Goal: Check status: Check status

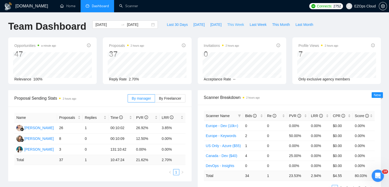
click at [229, 24] on span "This Week" at bounding box center [235, 25] width 17 height 6
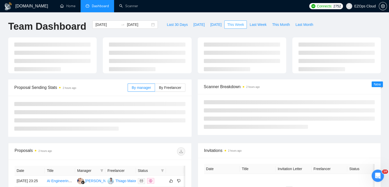
type input "[DATE]"
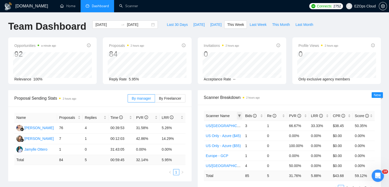
click at [241, 114] on icon "filter" at bounding box center [239, 115] width 3 height 3
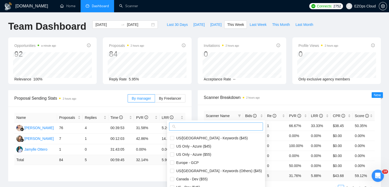
click at [210, 126] on input "text" at bounding box center [218, 127] width 83 height 6
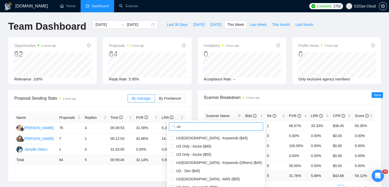
scroll to position [26, 0]
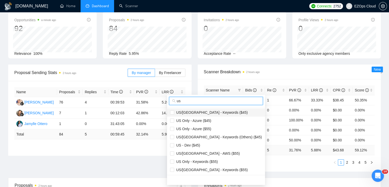
type input "us"
click at [219, 113] on span "US/[GEOGRAPHIC_DATA] - Keywords ($45)" at bounding box center [211, 112] width 74 height 4
checkbox input "true"
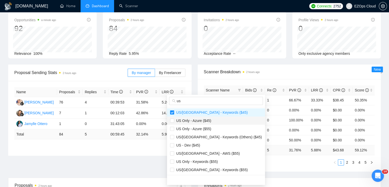
click at [221, 122] on span "US Only - Azure ($45)" at bounding box center [216, 121] width 92 height 6
checkbox input "true"
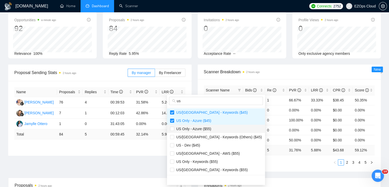
click at [219, 126] on span "US Only - Azure ($55)" at bounding box center [216, 129] width 92 height 6
checkbox input "true"
click at [215, 150] on span "US/[GEOGRAPHIC_DATA] - AWS ($55)" at bounding box center [216, 153] width 92 height 6
checkbox input "true"
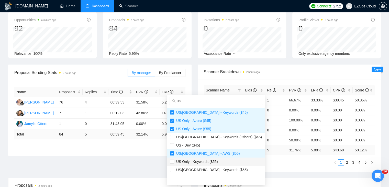
click at [220, 162] on span "US Only - Keywords ($55)" at bounding box center [216, 162] width 92 height 6
checkbox input "true"
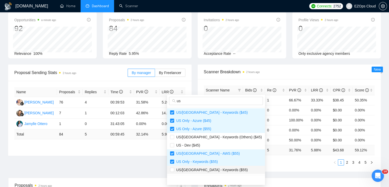
click at [223, 170] on span "US/[GEOGRAPHIC_DATA] - Keywords ($55)" at bounding box center [216, 170] width 92 height 6
checkbox input "true"
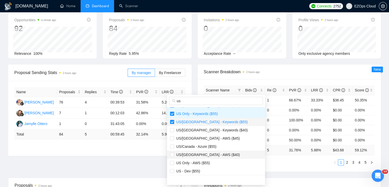
scroll to position [51, 0]
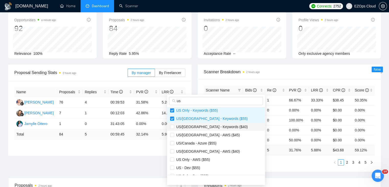
click at [210, 130] on li "US/[GEOGRAPHIC_DATA] - Keywords ($40)" at bounding box center [216, 127] width 98 height 8
checkbox input "true"
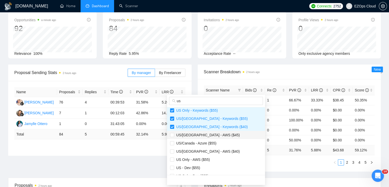
click at [213, 134] on span "US/[GEOGRAPHIC_DATA] - AWS ($45)" at bounding box center [207, 135] width 66 height 4
checkbox input "true"
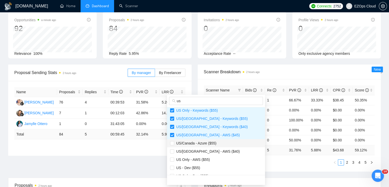
click at [218, 145] on span "US/Canada - Azure ($55)" at bounding box center [216, 143] width 92 height 6
checkbox input "true"
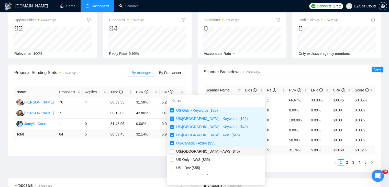
click at [219, 155] on li "US/[GEOGRAPHIC_DATA] - AWS ($40)" at bounding box center [216, 151] width 98 height 8
checkbox input "true"
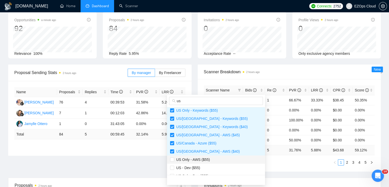
click at [219, 158] on span "US Only - AWS ($55)" at bounding box center [216, 160] width 92 height 6
checkbox input "true"
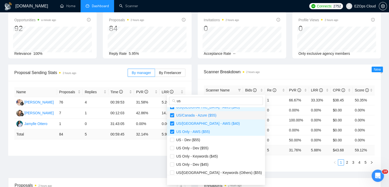
scroll to position [82, 0]
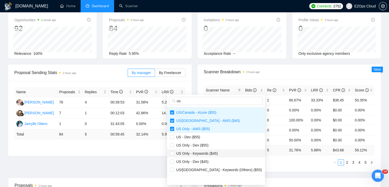
click at [217, 154] on span "US Only - Keywords ($45)" at bounding box center [216, 153] width 92 height 6
checkbox input "true"
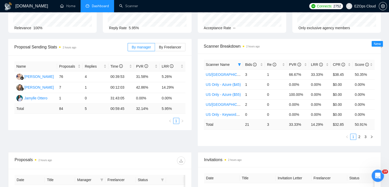
click at [256, 143] on div "Scanner Name Bids Re PVR LRR CPR Score [GEOGRAPHIC_DATA]/[GEOGRAPHIC_DATA] - Ke…" at bounding box center [290, 99] width 184 height 92
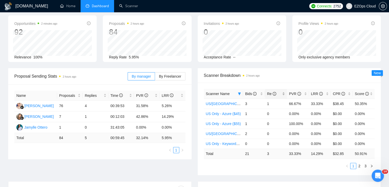
scroll to position [0, 0]
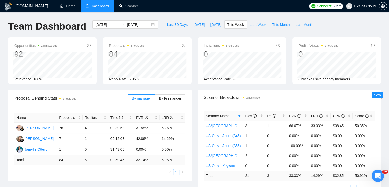
click at [252, 25] on span "Last Week" at bounding box center [258, 25] width 17 height 6
type input "[DATE]"
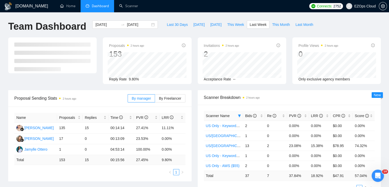
scroll to position [26, 0]
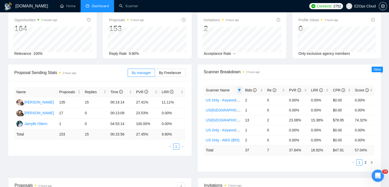
click at [241, 87] on span at bounding box center [239, 90] width 5 height 8
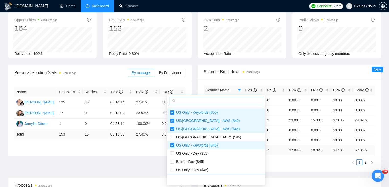
click at [222, 99] on input "text" at bounding box center [218, 101] width 83 height 6
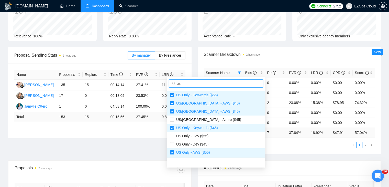
scroll to position [77, 0]
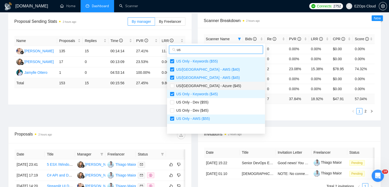
type input "us"
click at [212, 82] on li "US/[GEOGRAPHIC_DATA] - Azure ($45)" at bounding box center [216, 86] width 98 height 8
checkbox input "true"
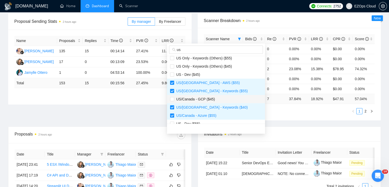
click at [212, 99] on span "US/Canada - GCP ($45)" at bounding box center [194, 99] width 41 height 4
checkbox input "true"
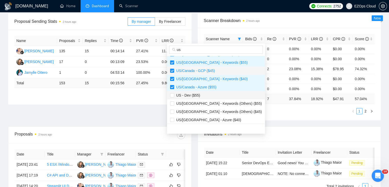
scroll to position [106, 0]
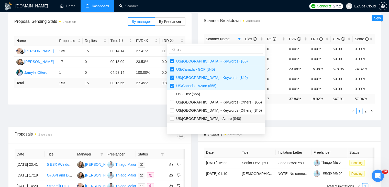
click at [212, 115] on li "US/[GEOGRAPHIC_DATA] - Azure ($40)" at bounding box center [216, 118] width 98 height 8
checkbox input "true"
click at [256, 134] on span "Invitations 2 hours ago" at bounding box center [289, 134] width 171 height 6
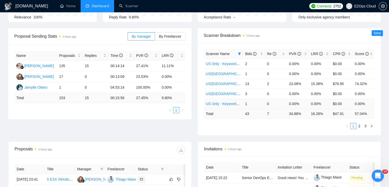
scroll to position [0, 0]
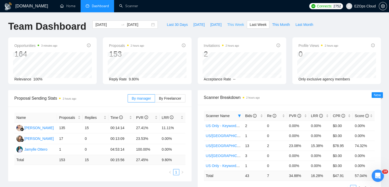
click at [235, 25] on span "This Week" at bounding box center [235, 25] width 17 height 6
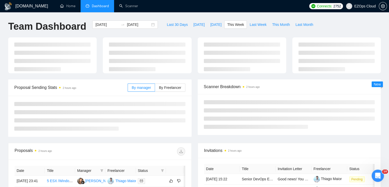
type input "[DATE]"
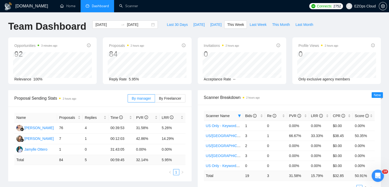
scroll to position [51, 0]
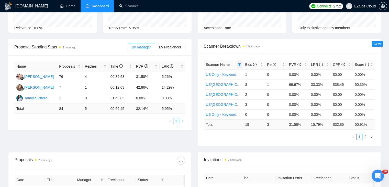
click at [238, 65] on span at bounding box center [239, 65] width 5 height 8
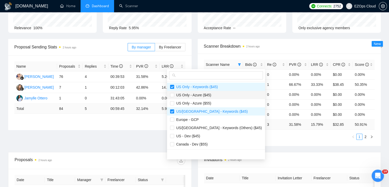
click at [216, 93] on span "US Only - Azure ($45)" at bounding box center [216, 95] width 92 height 6
checkbox input "true"
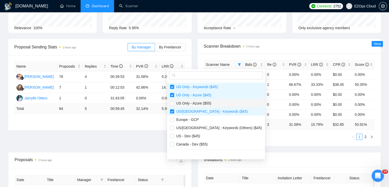
click at [220, 101] on span "US Only - Azure ($55)" at bounding box center [216, 103] width 92 height 6
checkbox input "true"
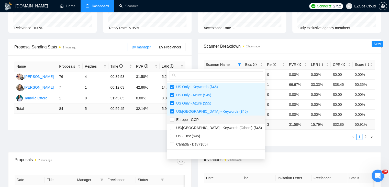
click at [221, 116] on li "Europe - GCP" at bounding box center [216, 119] width 98 height 8
checkbox input "true"
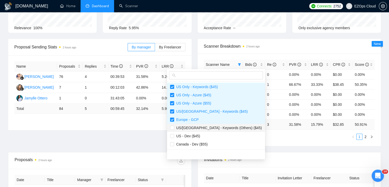
click at [221, 130] on span "US/[GEOGRAPHIC_DATA] - Keywords (Others) ($45)" at bounding box center [216, 128] width 92 height 6
checkbox input "true"
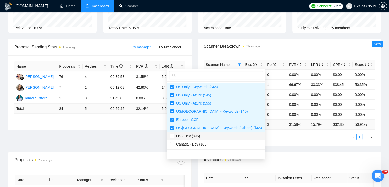
click at [221, 136] on span "US - Dev ($45)" at bounding box center [216, 136] width 92 height 6
checkbox input "true"
click at [220, 140] on li "Canada - Dev ($55)" at bounding box center [216, 144] width 98 height 8
checkbox input "true"
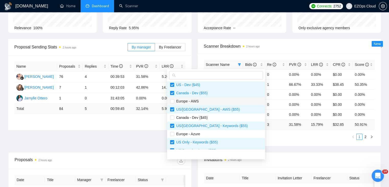
click at [210, 101] on span "Europe - AWS" at bounding box center [216, 101] width 92 height 6
checkbox input "true"
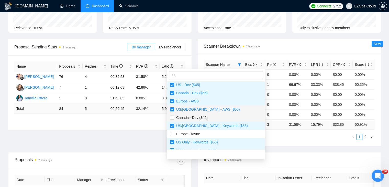
click at [214, 114] on li "Canada - Dev ($45)" at bounding box center [216, 117] width 98 height 8
checkbox input "true"
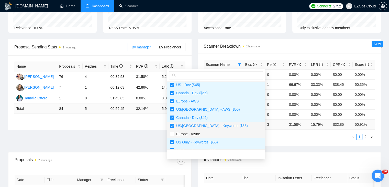
drag, startPoint x: 219, startPoint y: 134, endPoint x: 216, endPoint y: 126, distance: 8.3
click at [219, 134] on span "Europe - Azure" at bounding box center [216, 134] width 92 height 6
checkbox input "true"
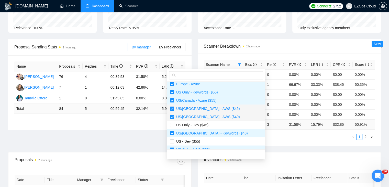
scroll to position [102, 0]
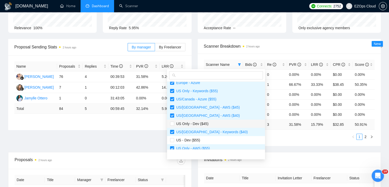
click at [216, 122] on span "US Only - Dev ($45)" at bounding box center [216, 124] width 92 height 6
checkbox input "true"
click at [217, 139] on span "US - Dev ($55)" at bounding box center [216, 140] width 92 height 6
checkbox input "true"
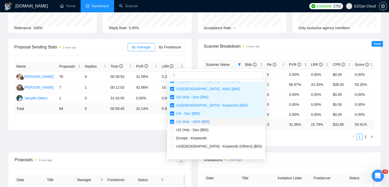
scroll to position [131, 0]
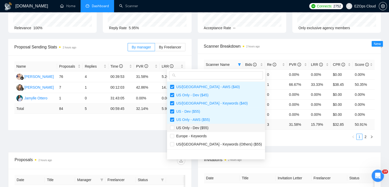
click at [216, 128] on span "US Only - Dev ($55)" at bounding box center [216, 128] width 92 height 6
checkbox input "true"
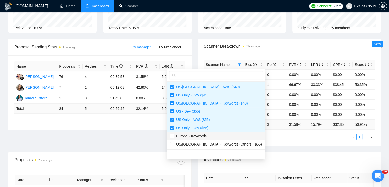
click at [218, 139] on li "Europe - Keywords" at bounding box center [216, 136] width 98 height 8
checkbox input "true"
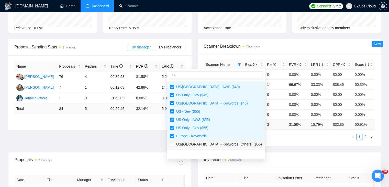
click at [220, 144] on span "US/[GEOGRAPHIC_DATA] - Keywords (Others) ($55)" at bounding box center [218, 144] width 88 height 4
checkbox input "true"
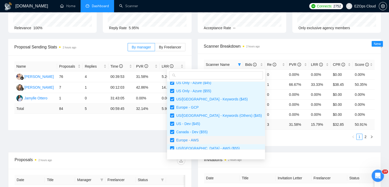
scroll to position [0, 0]
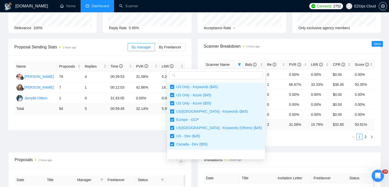
click at [284, 160] on span "Invitations 2 hours ago" at bounding box center [289, 159] width 171 height 6
